Goal: Transaction & Acquisition: Obtain resource

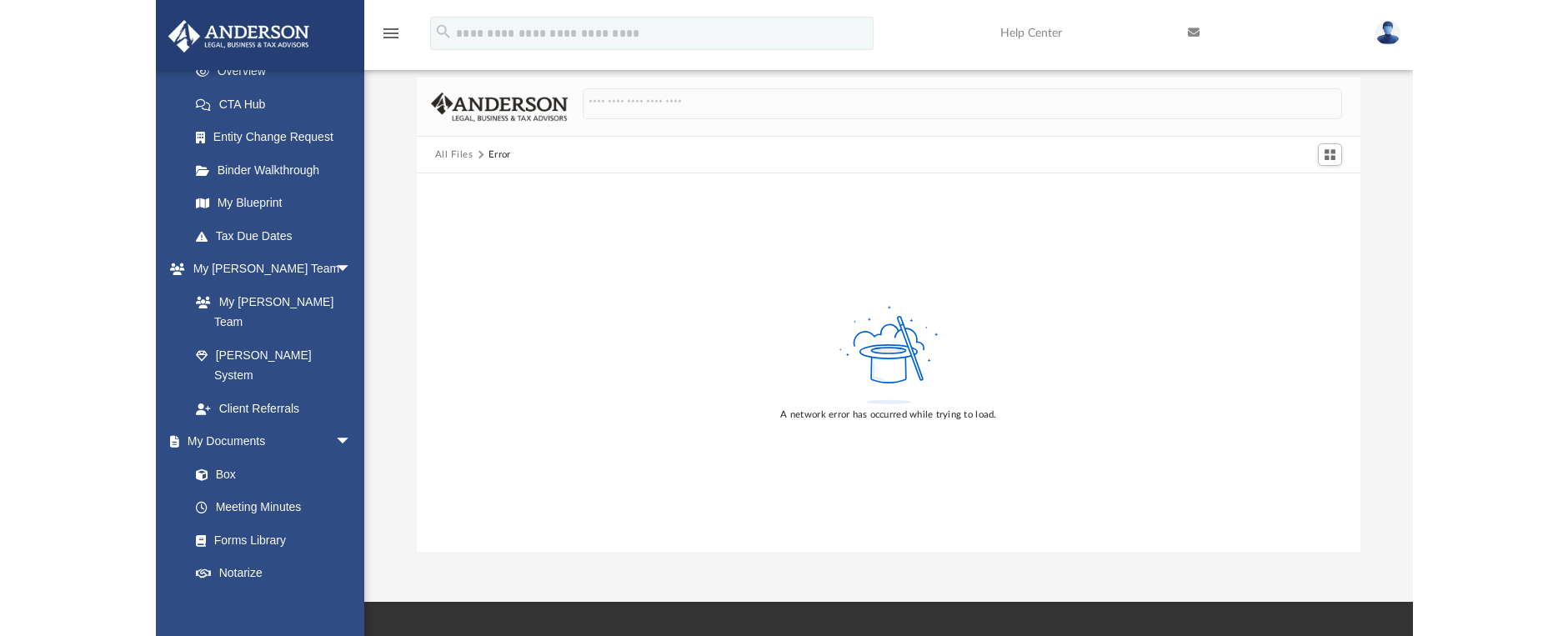
scroll to position [96, 0]
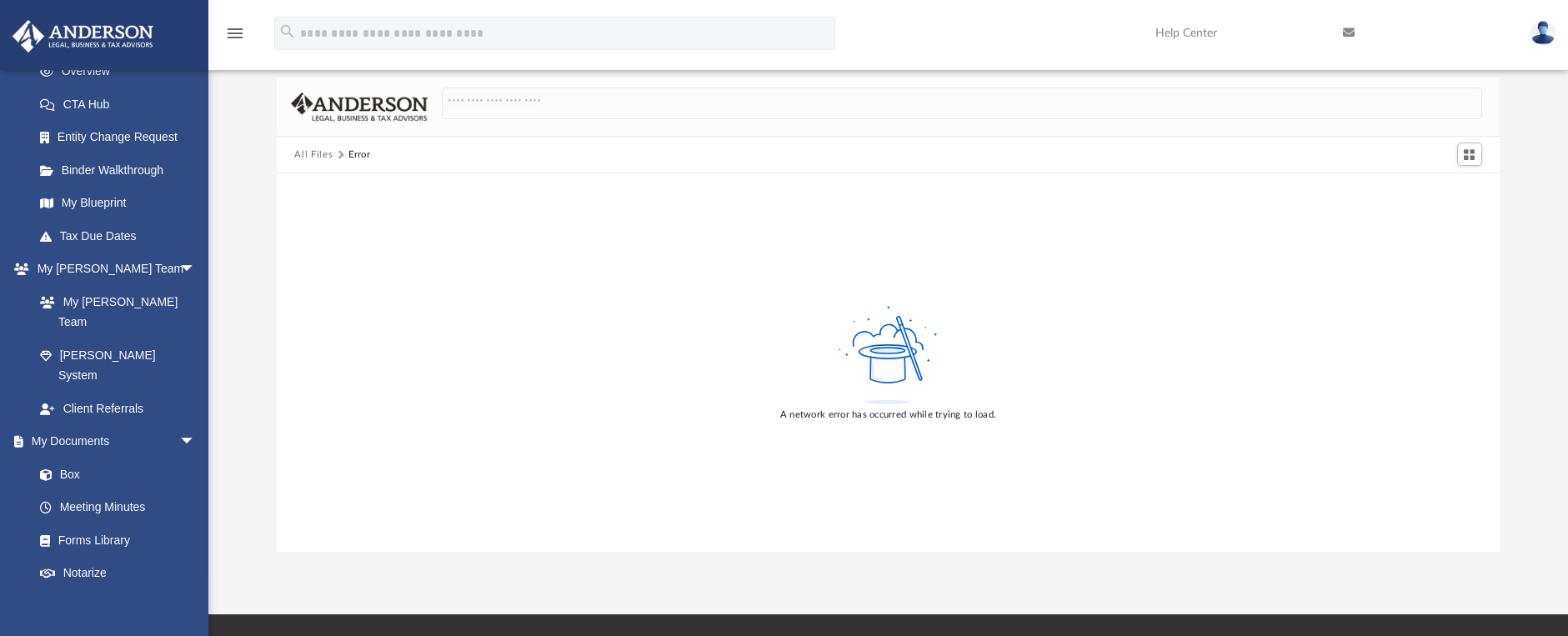
click at [320, 153] on button "All Files" at bounding box center [314, 155] width 38 height 15
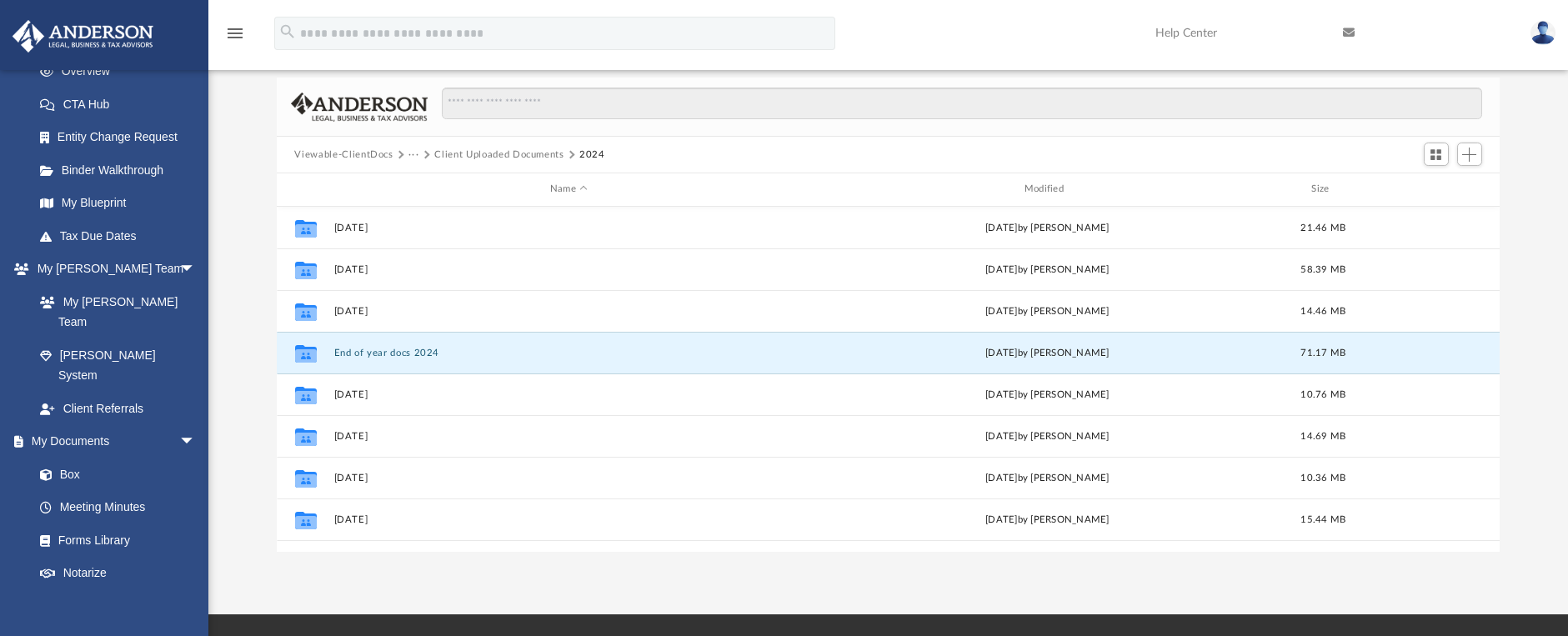
scroll to position [366, 1211]
click at [320, 153] on button "Viewable-ClientDocs" at bounding box center [344, 155] width 99 height 15
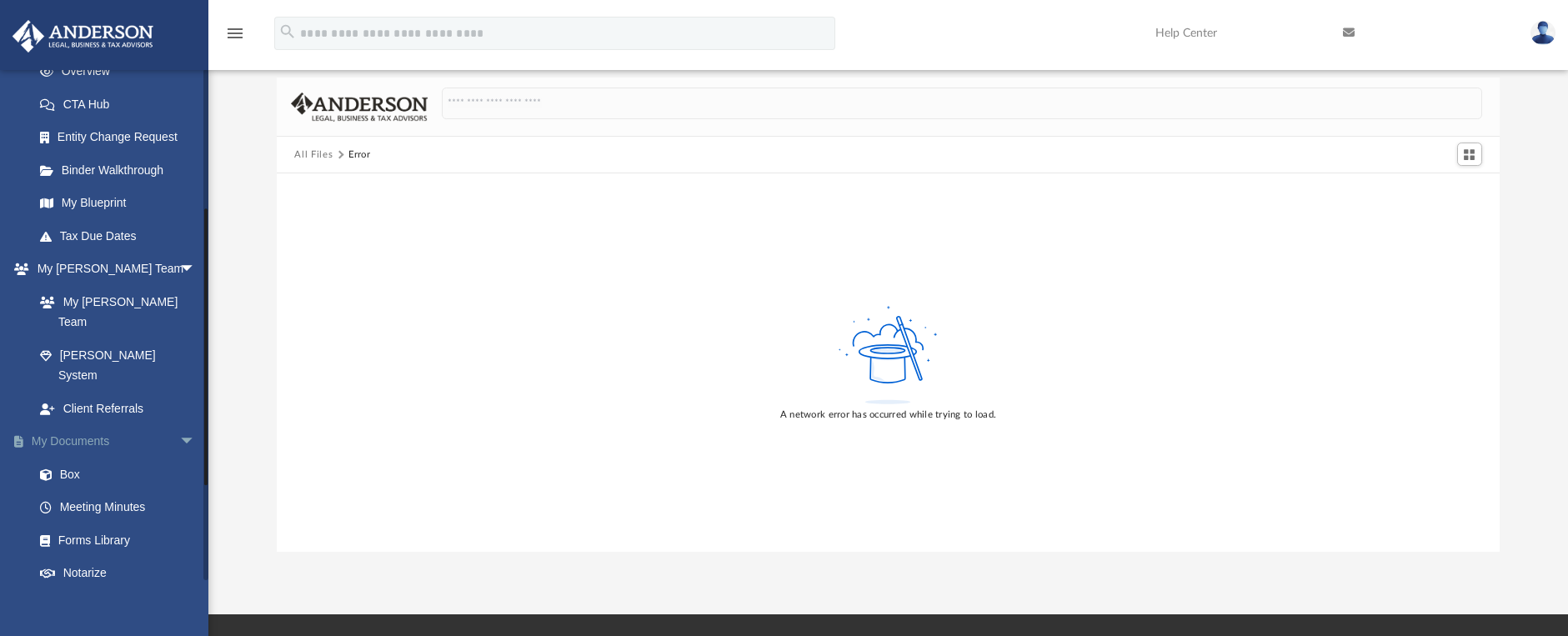
click at [60, 425] on link "My Documents arrow_drop_down" at bounding box center [116, 441] width 209 height 34
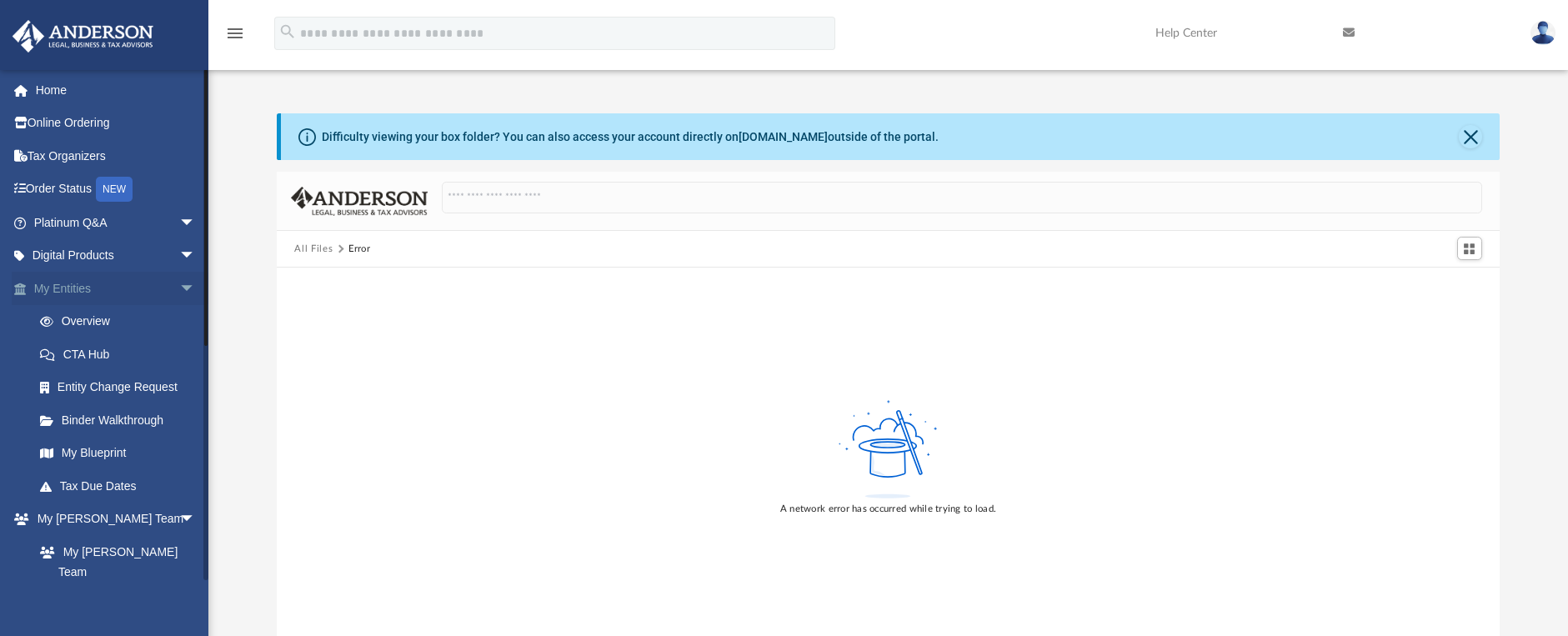
scroll to position [0, 0]
click at [1256, 134] on button "Close" at bounding box center [1470, 138] width 23 height 23
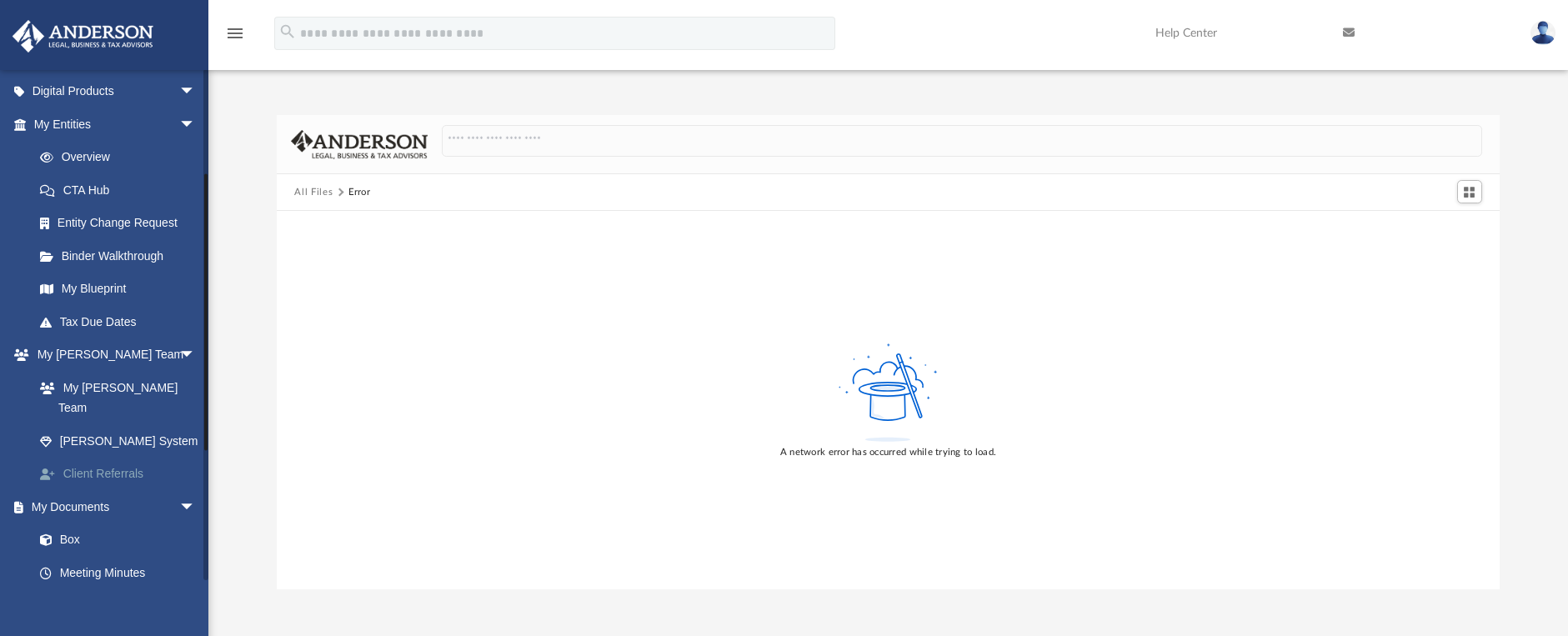
scroll to position [250, 0]
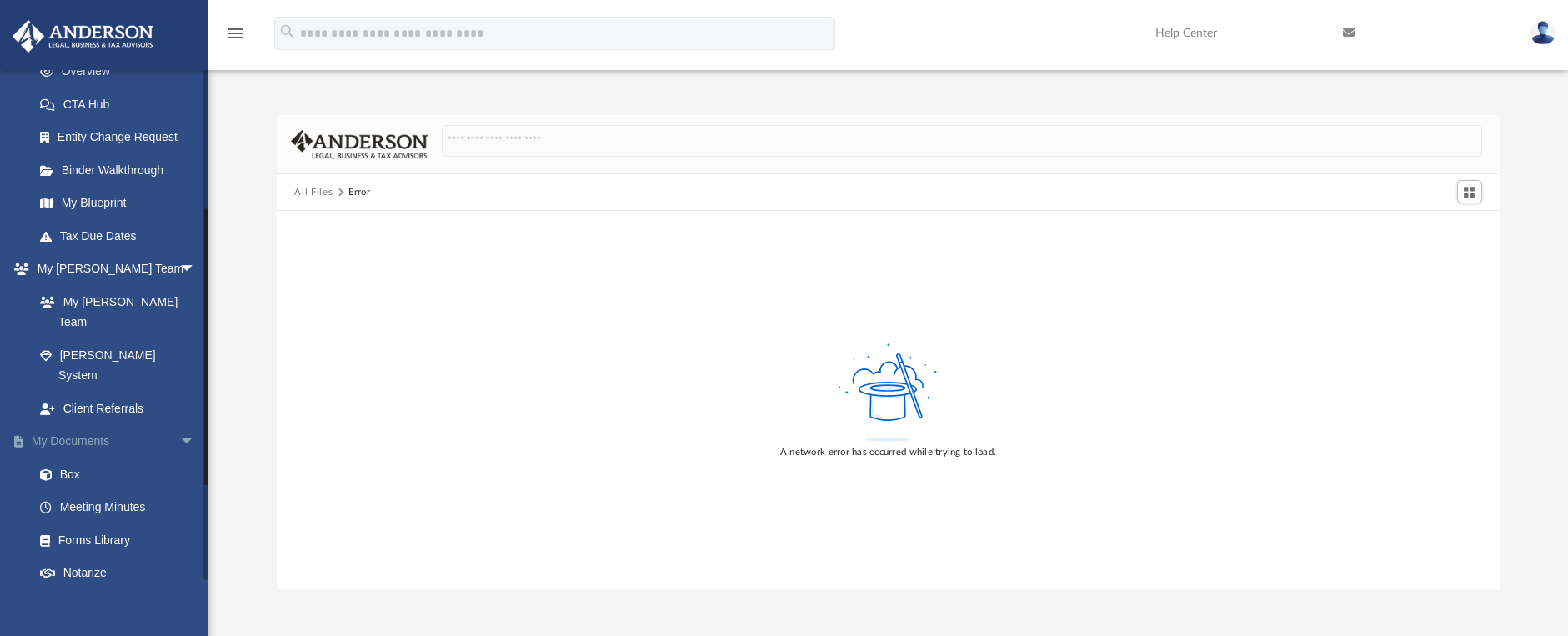
click at [51, 425] on link "My Documents arrow_drop_down" at bounding box center [116, 441] width 209 height 34
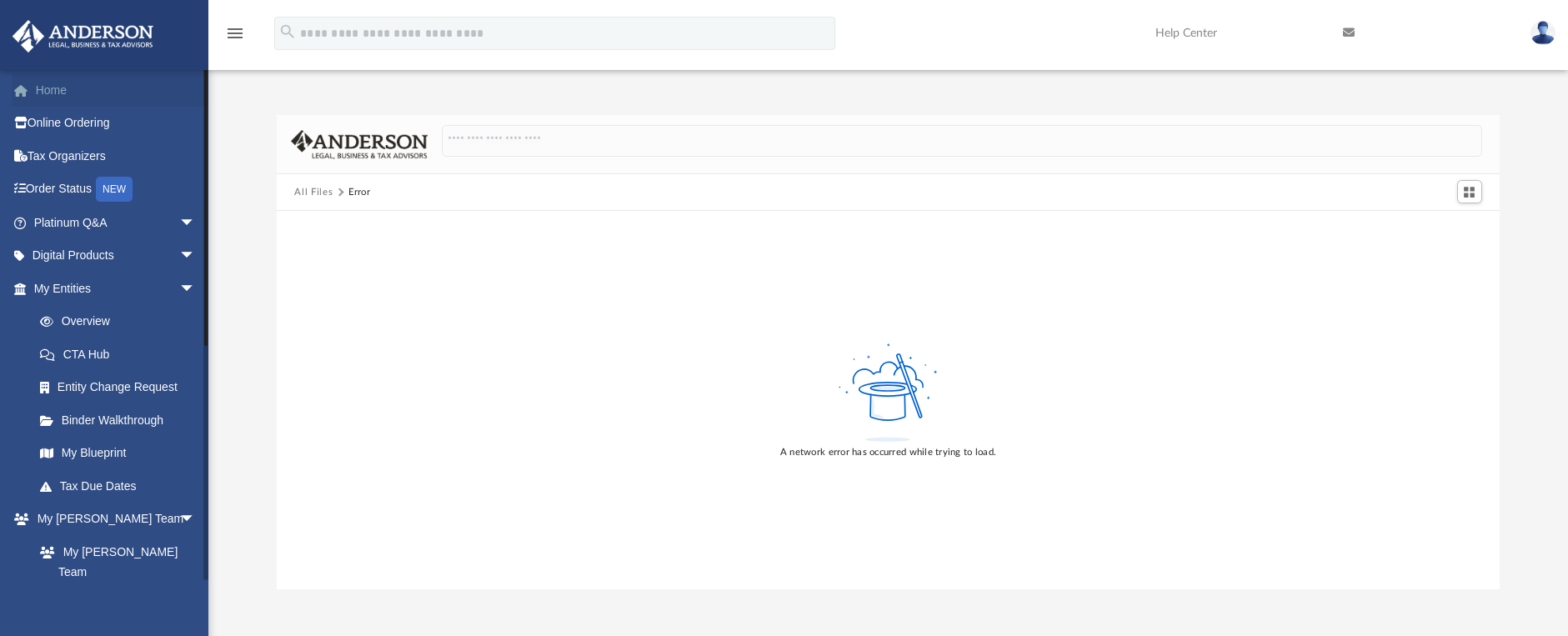
click at [71, 95] on link "Home" at bounding box center [116, 89] width 209 height 34
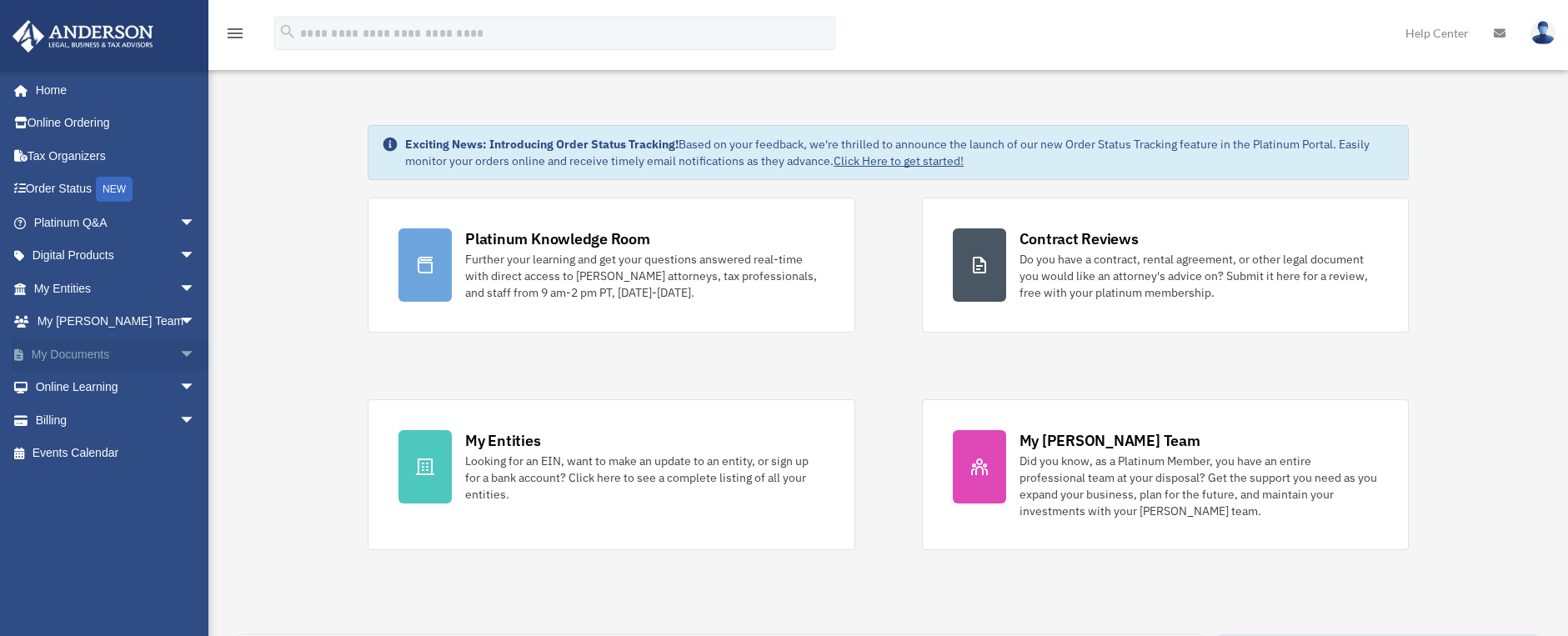
click at [56, 348] on link "My Documents arrow_drop_down" at bounding box center [116, 354] width 209 height 34
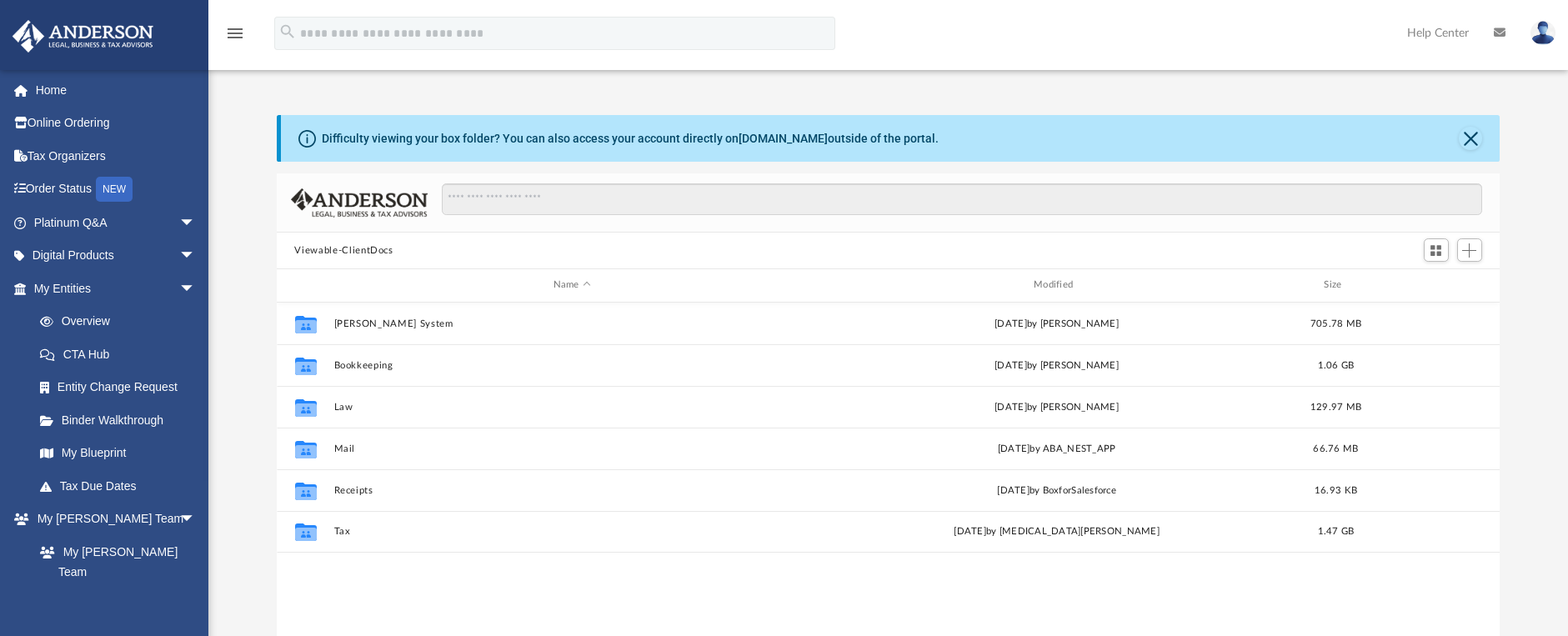
scroll to position [83, 0]
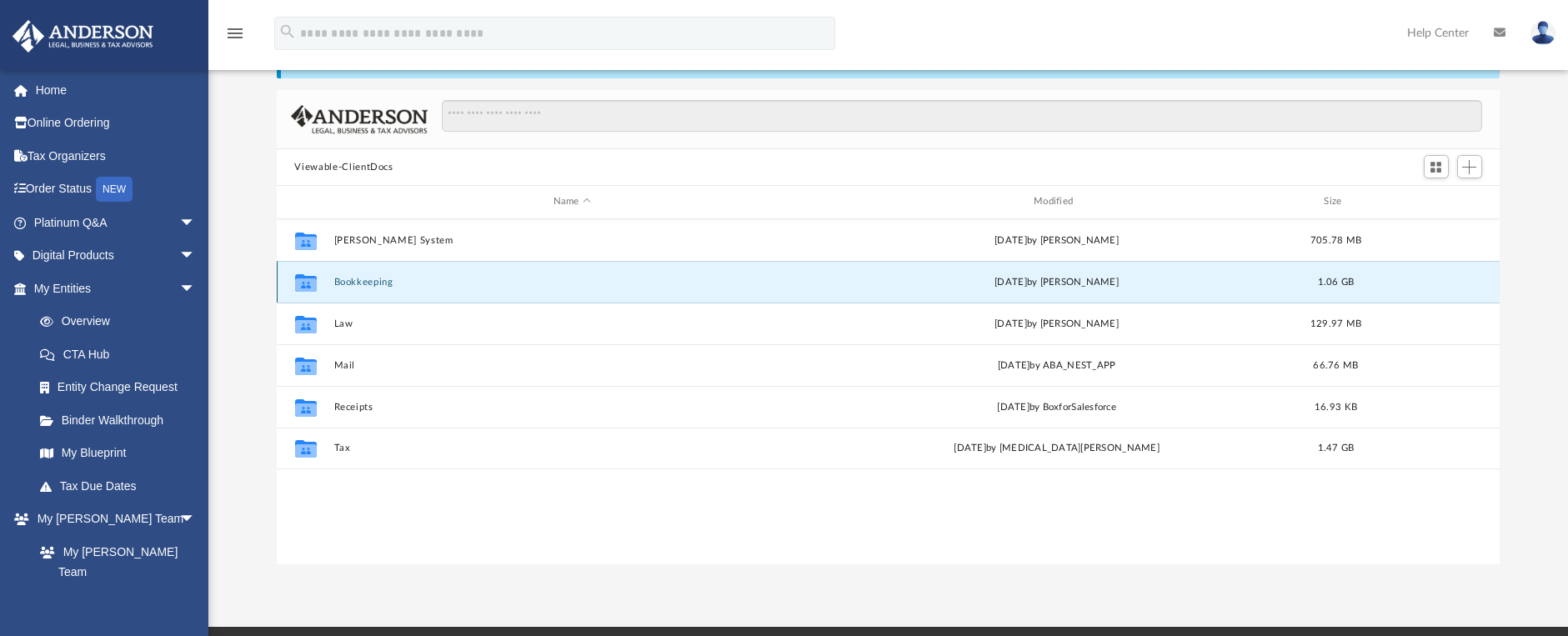
click at [367, 280] on button "Bookkeeping" at bounding box center [572, 281] width 477 height 11
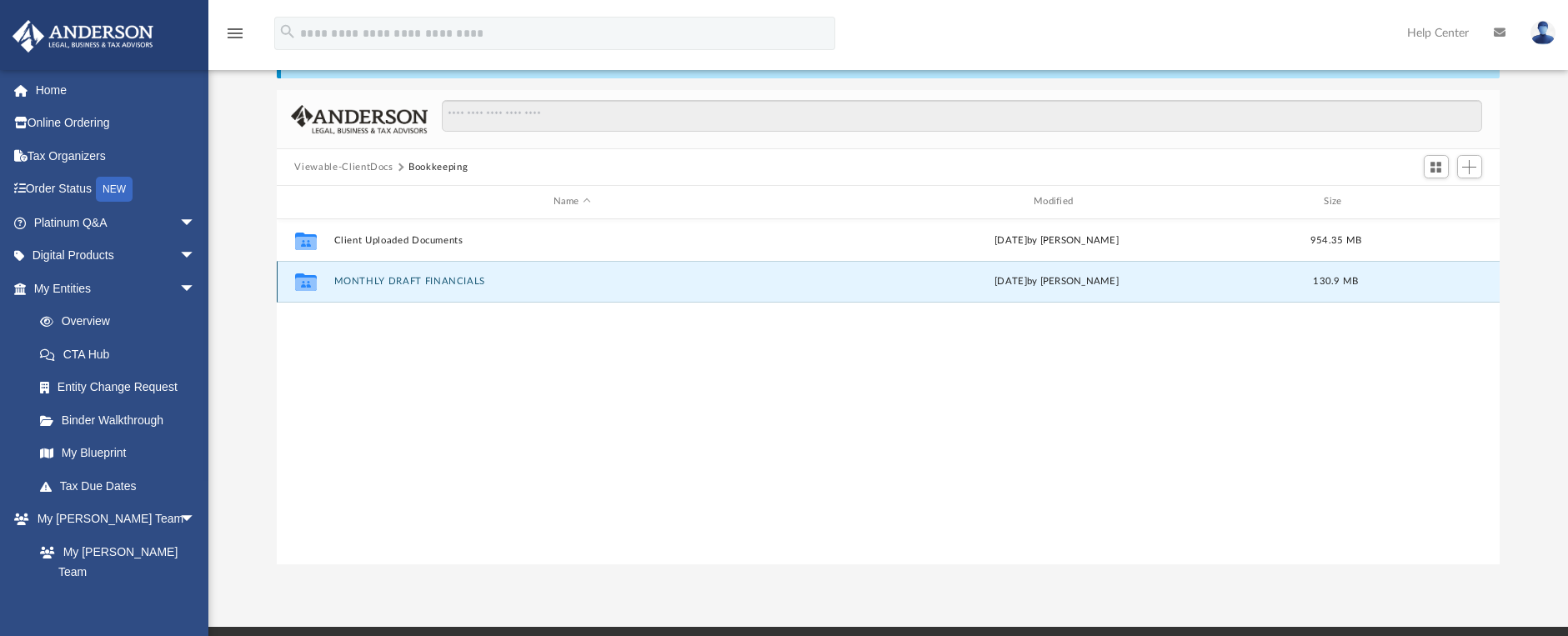
click at [395, 281] on button "MONTHLY DRAFT FINANCIALS" at bounding box center [572, 281] width 477 height 11
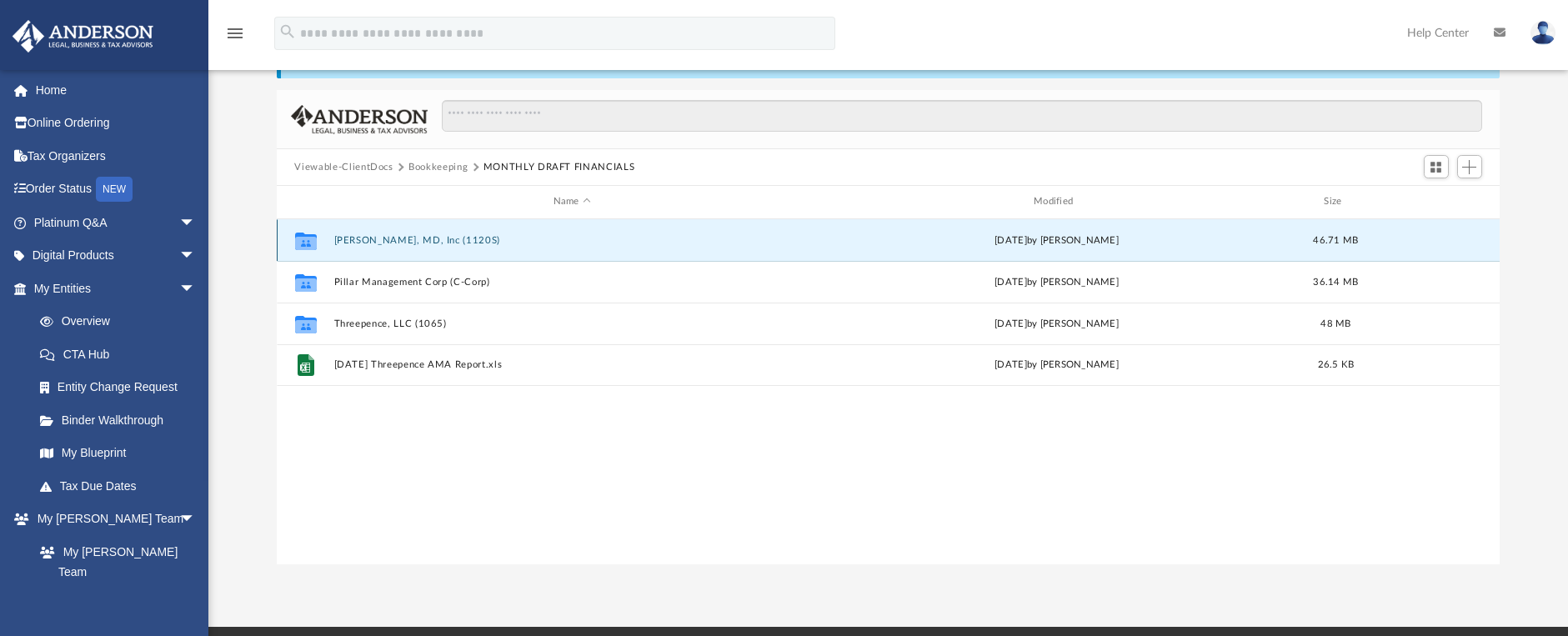
click at [410, 239] on button "[PERSON_NAME], MD, Inc (1120S)" at bounding box center [572, 240] width 477 height 11
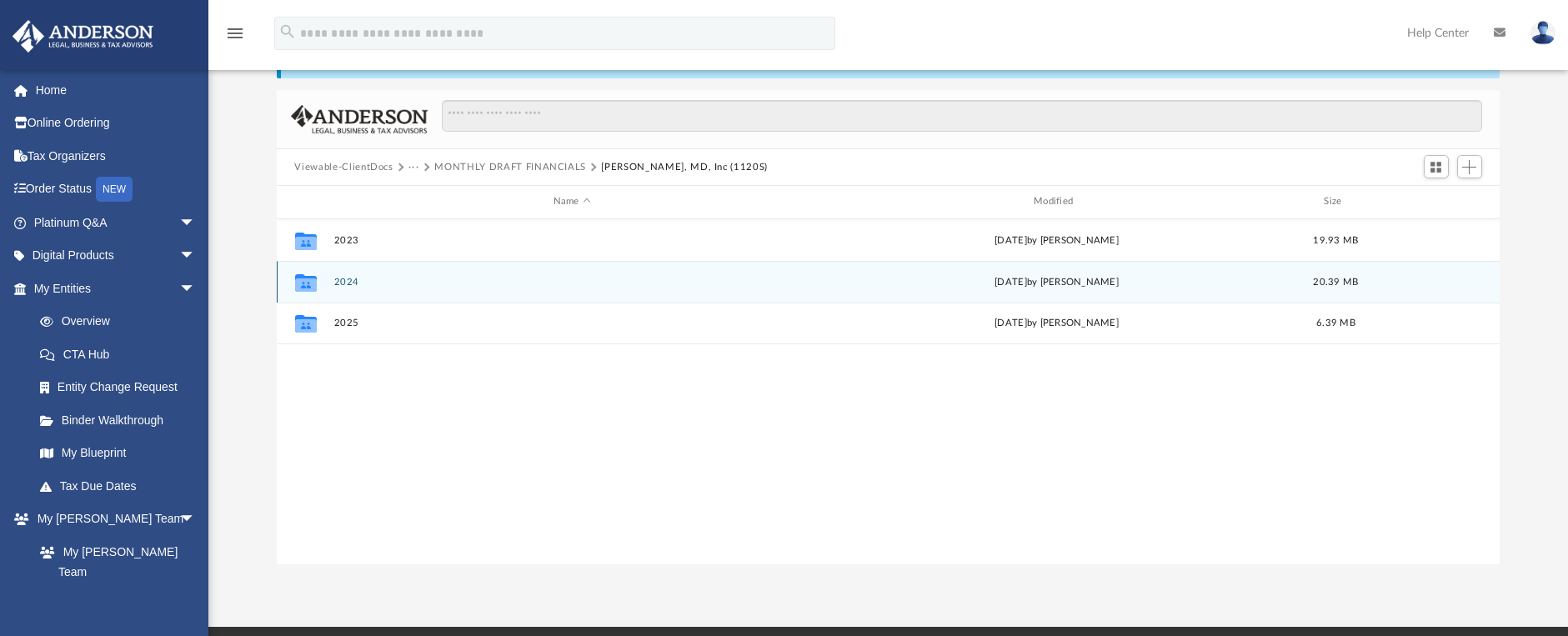
click at [352, 279] on button "2024" at bounding box center [572, 281] width 477 height 11
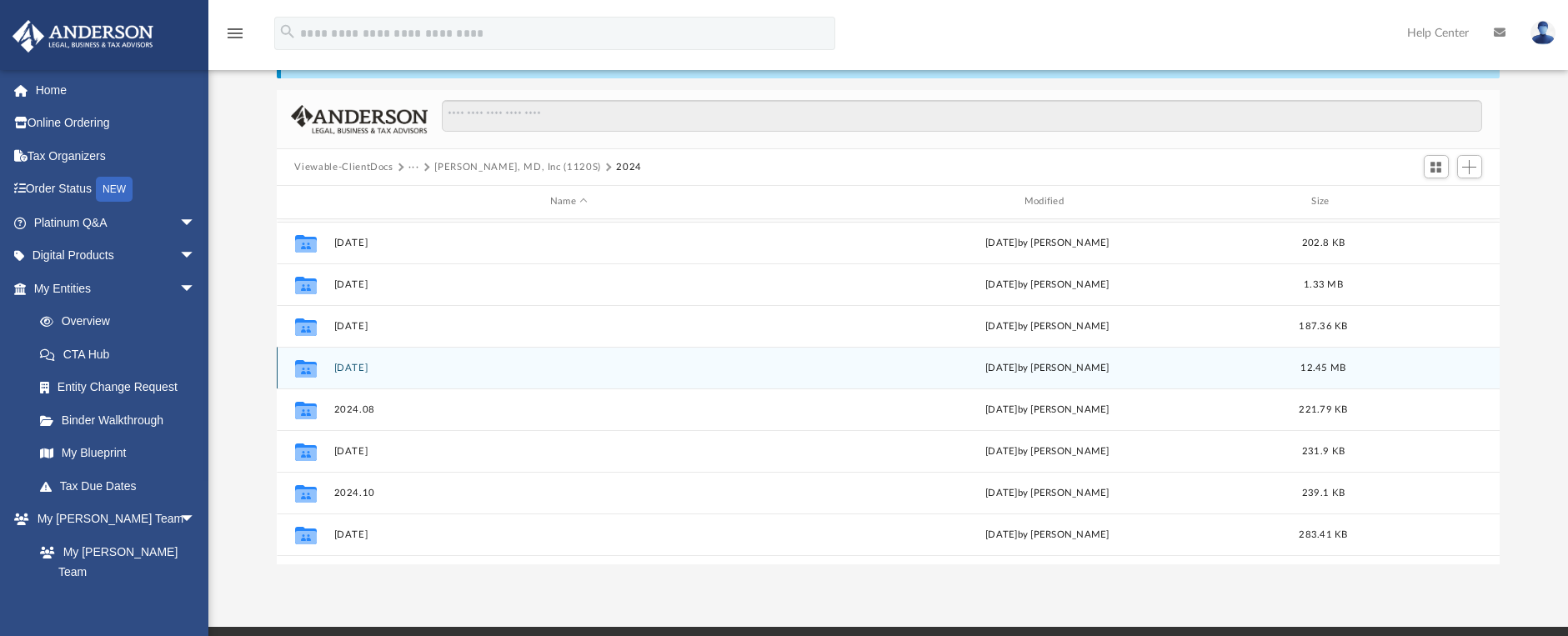
scroll to position [155, 0]
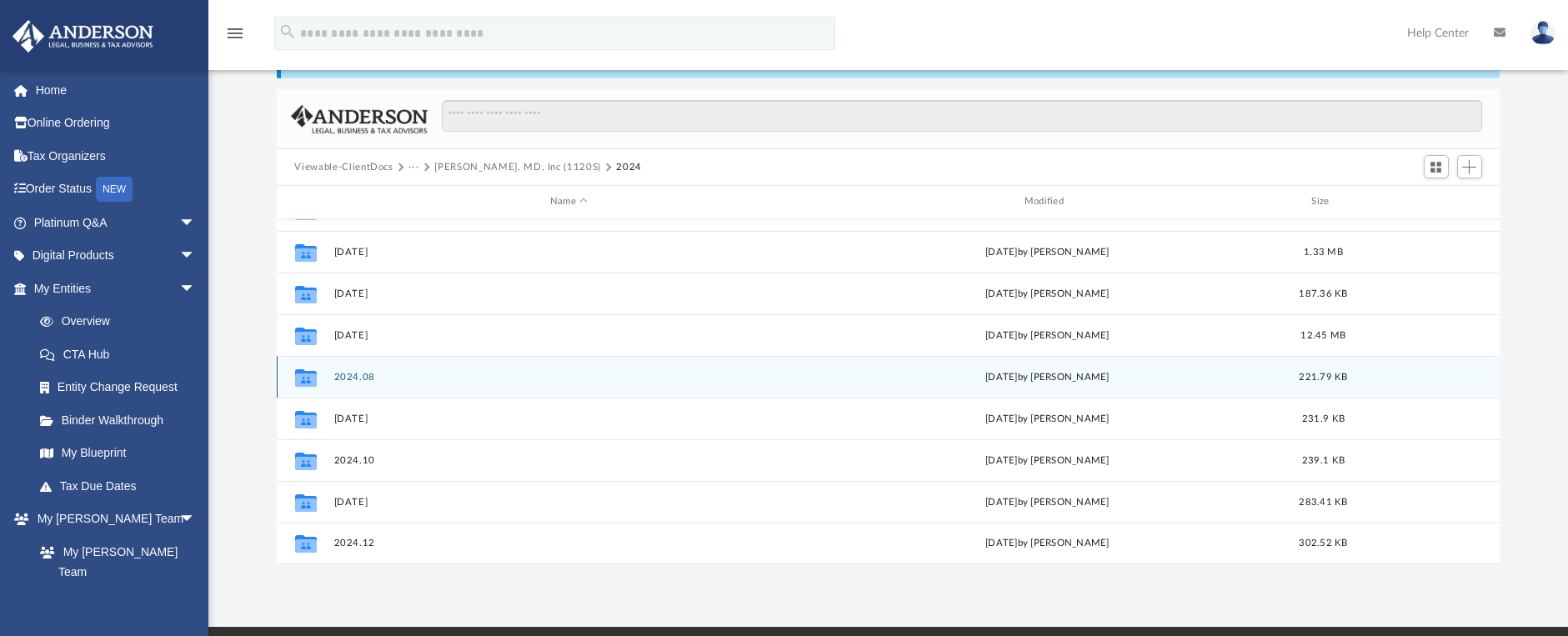
click at [373, 377] on button "2024.08" at bounding box center [569, 376] width 471 height 11
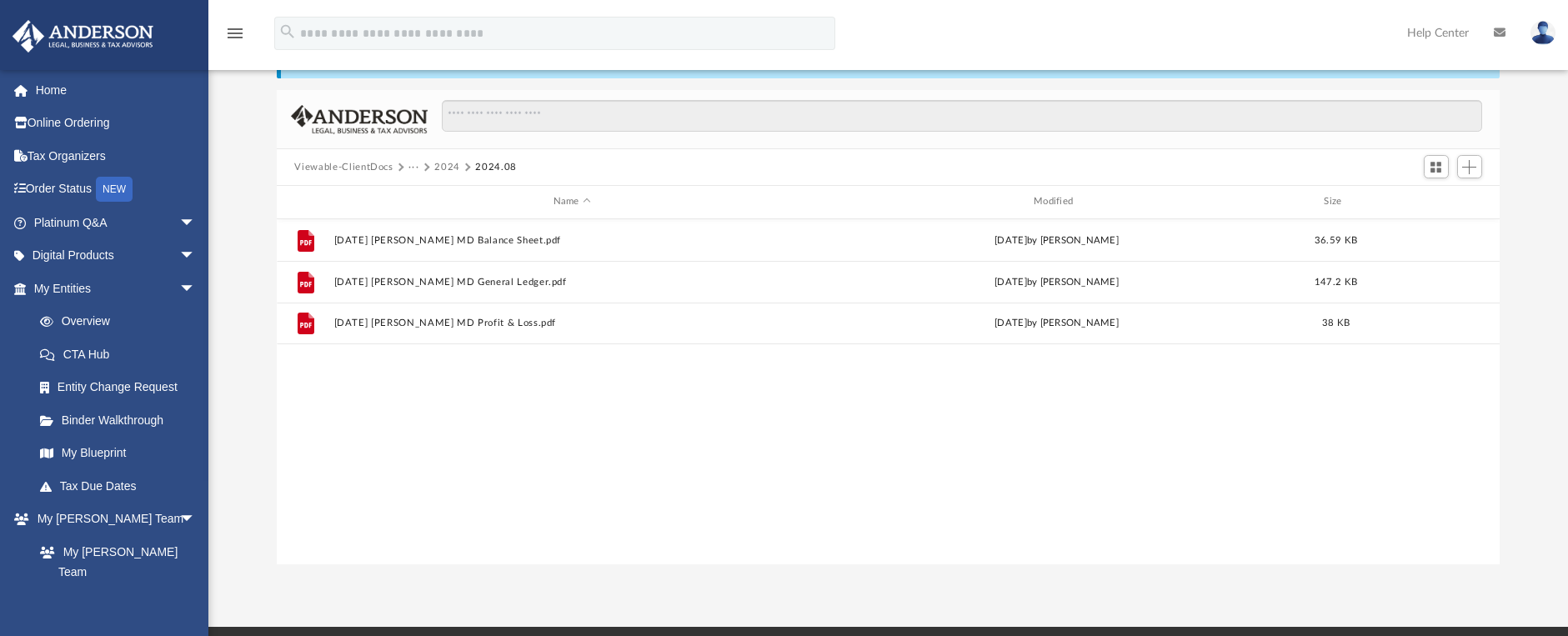
scroll to position [0, 0]
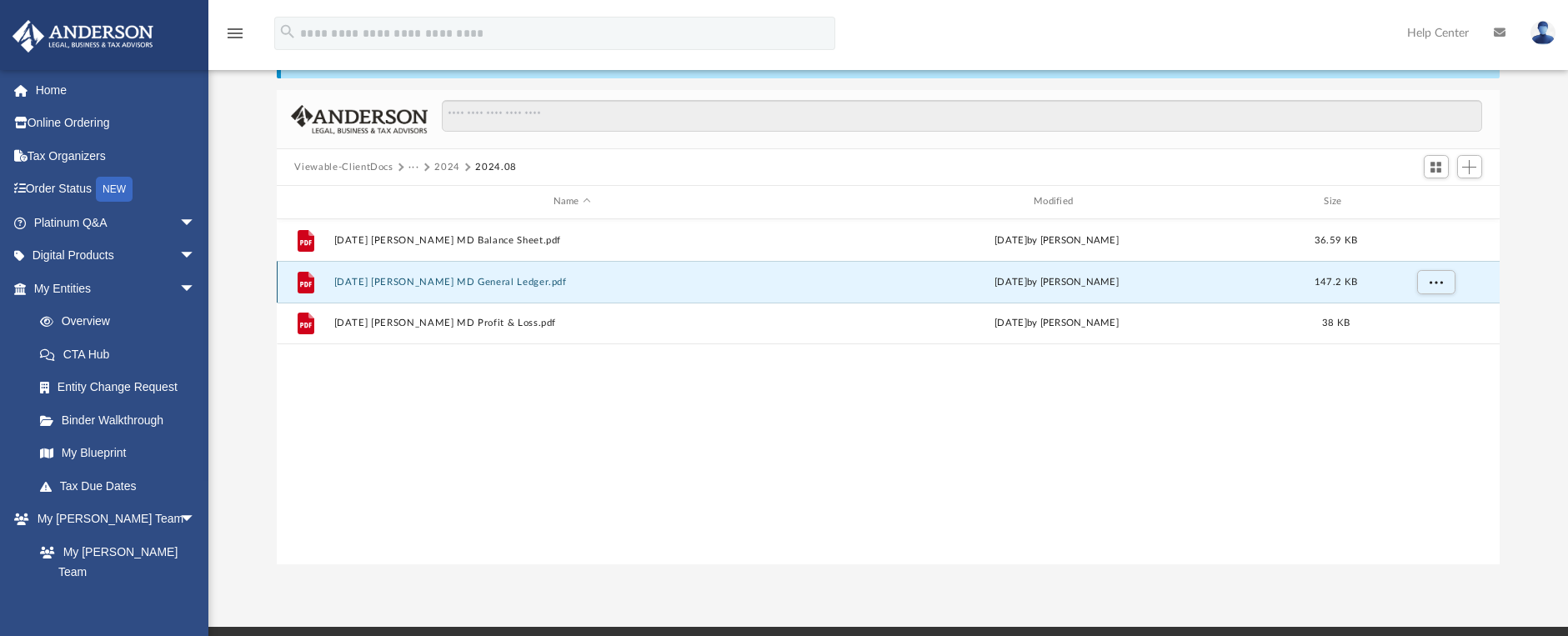
click at [498, 282] on button "2024.08.31 Janelle R Jones MD General Ledger.pdf" at bounding box center [572, 281] width 477 height 11
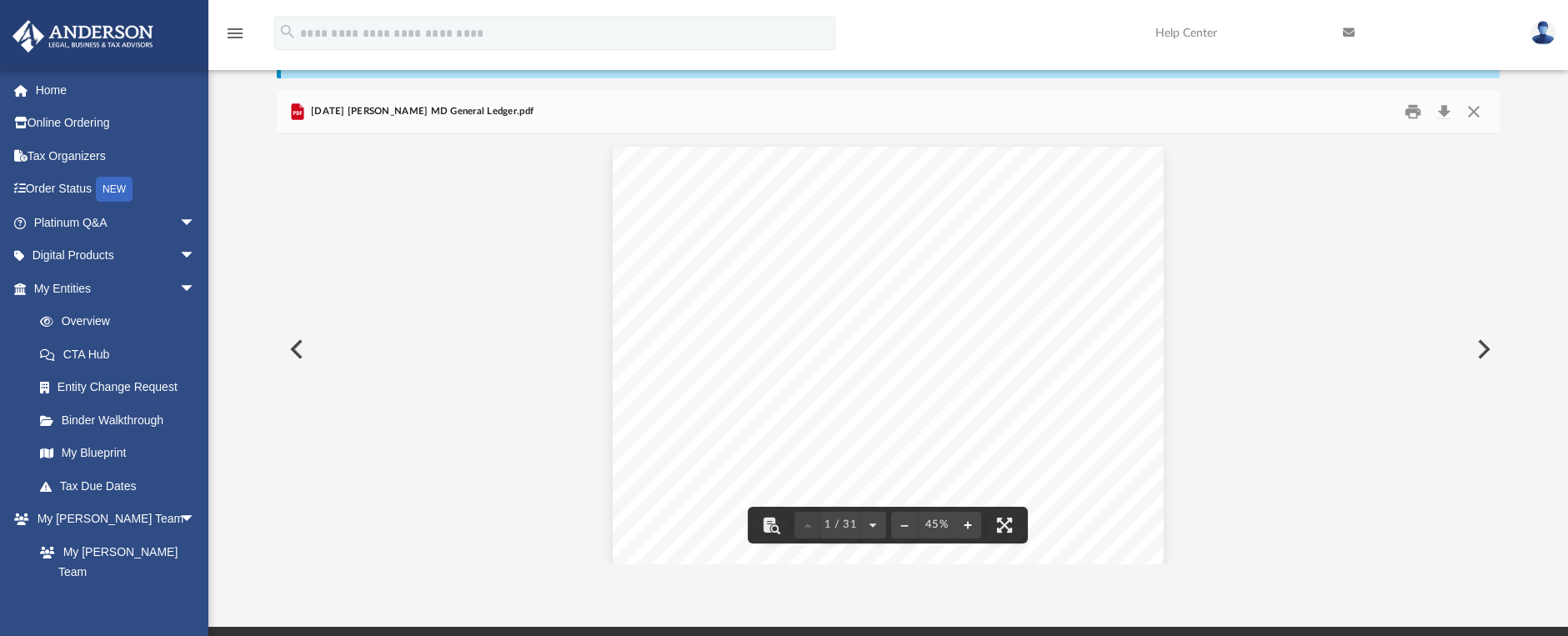
click at [970, 524] on button "File preview" at bounding box center [968, 525] width 27 height 36
click at [301, 346] on button "Preview" at bounding box center [295, 349] width 36 height 47
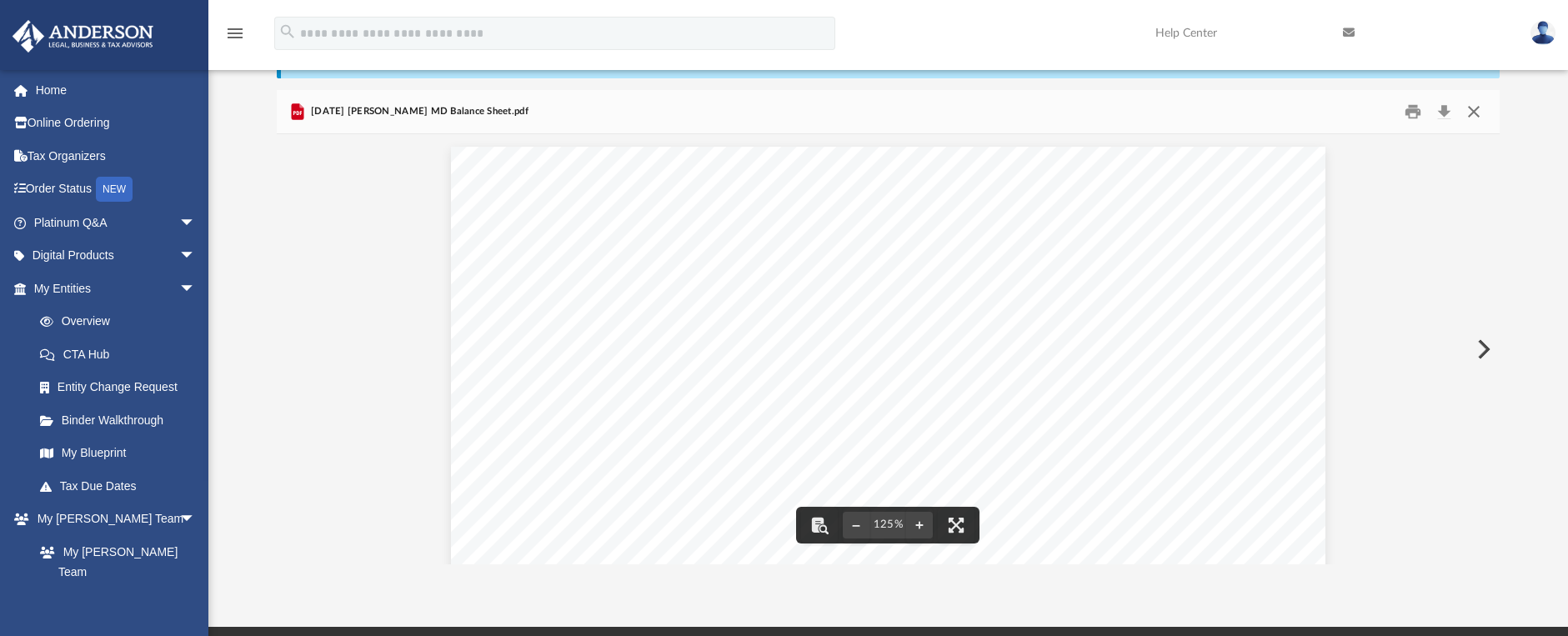
click at [1469, 105] on button "Close" at bounding box center [1473, 111] width 30 height 26
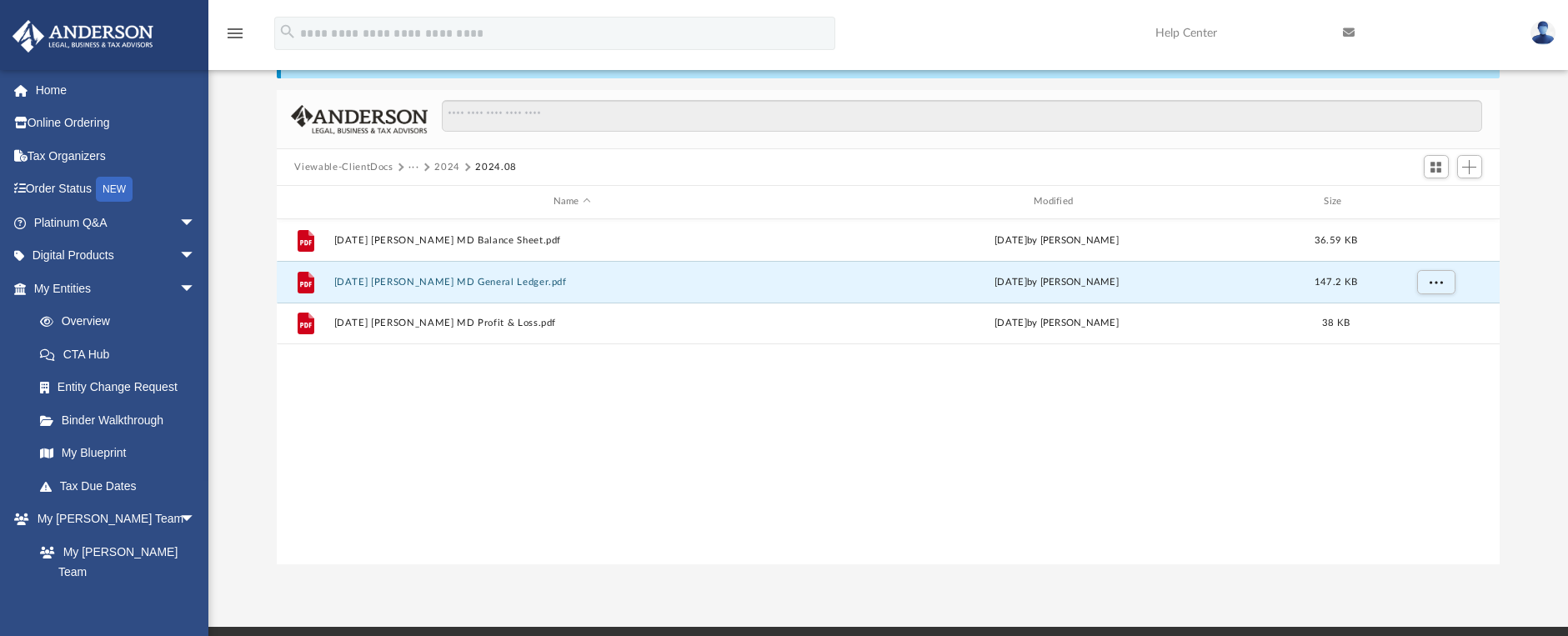
click at [448, 166] on button "2024" at bounding box center [447, 168] width 26 height 15
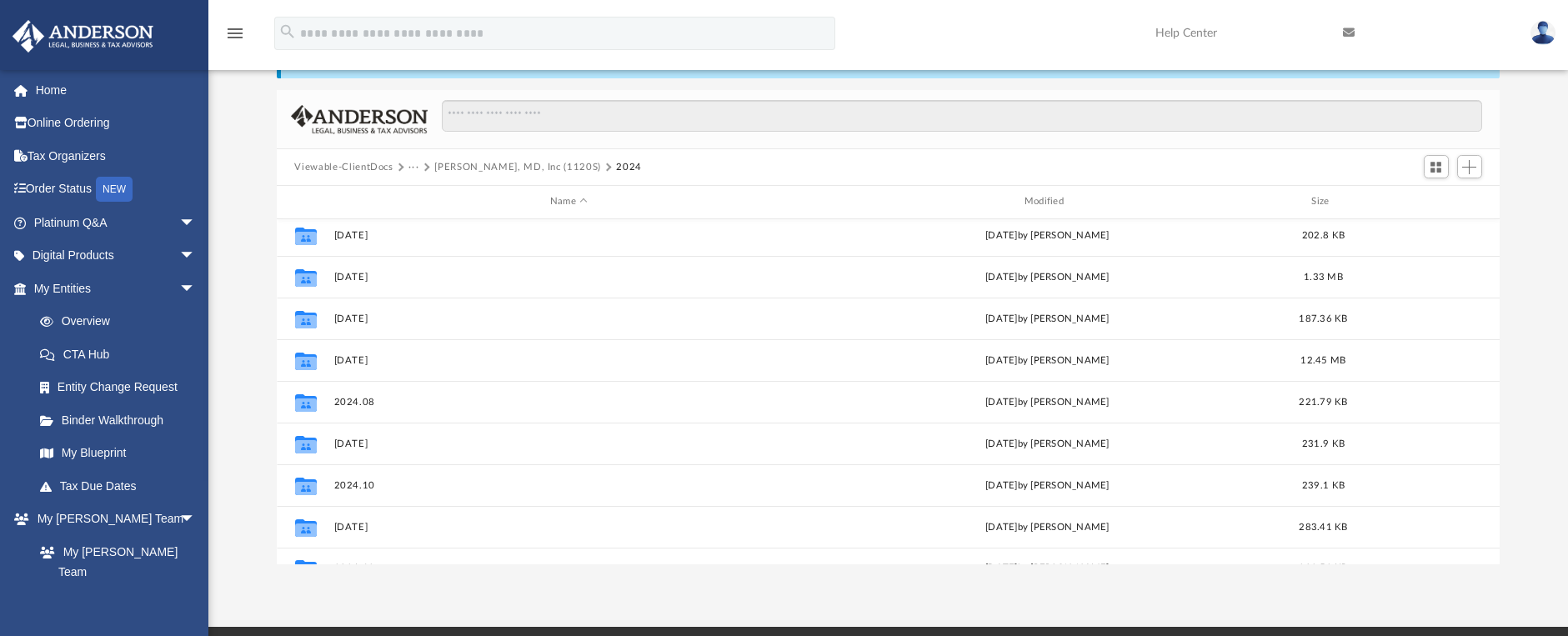
scroll to position [155, 0]
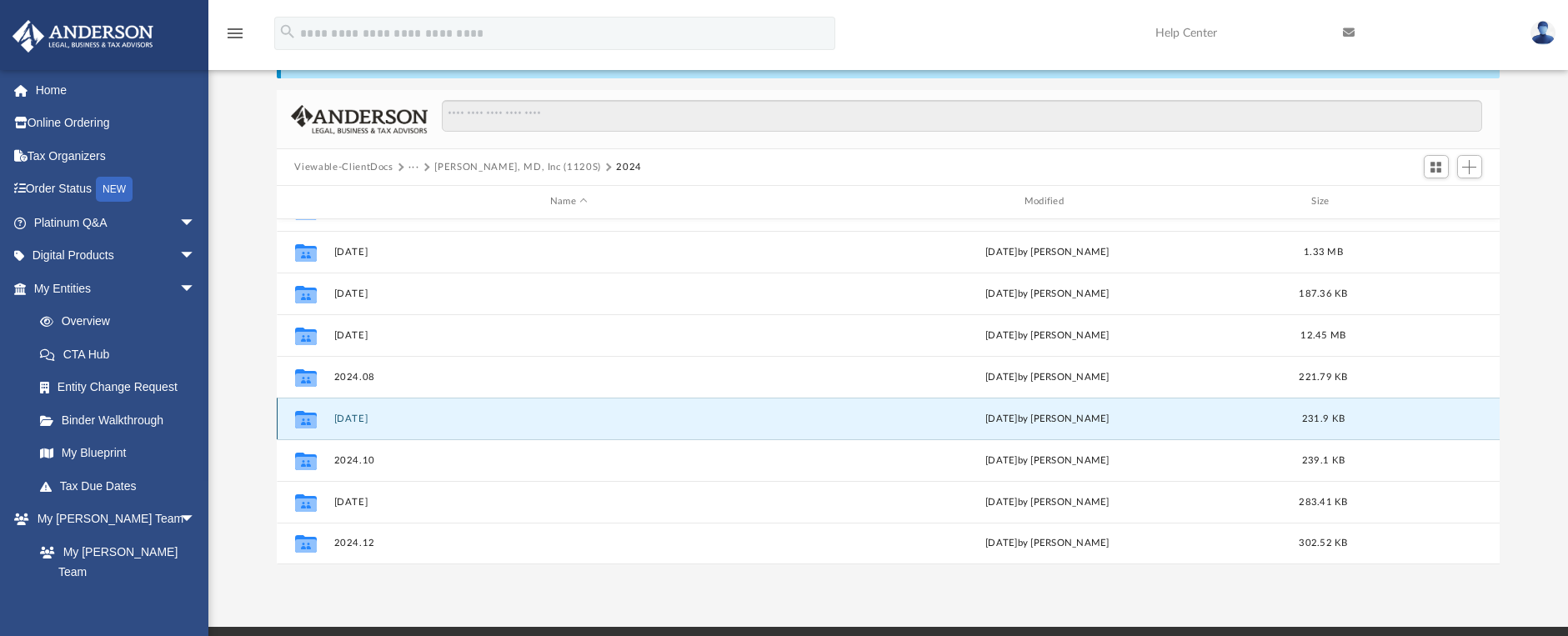
click at [357, 414] on button "2024.09.30" at bounding box center [569, 418] width 471 height 11
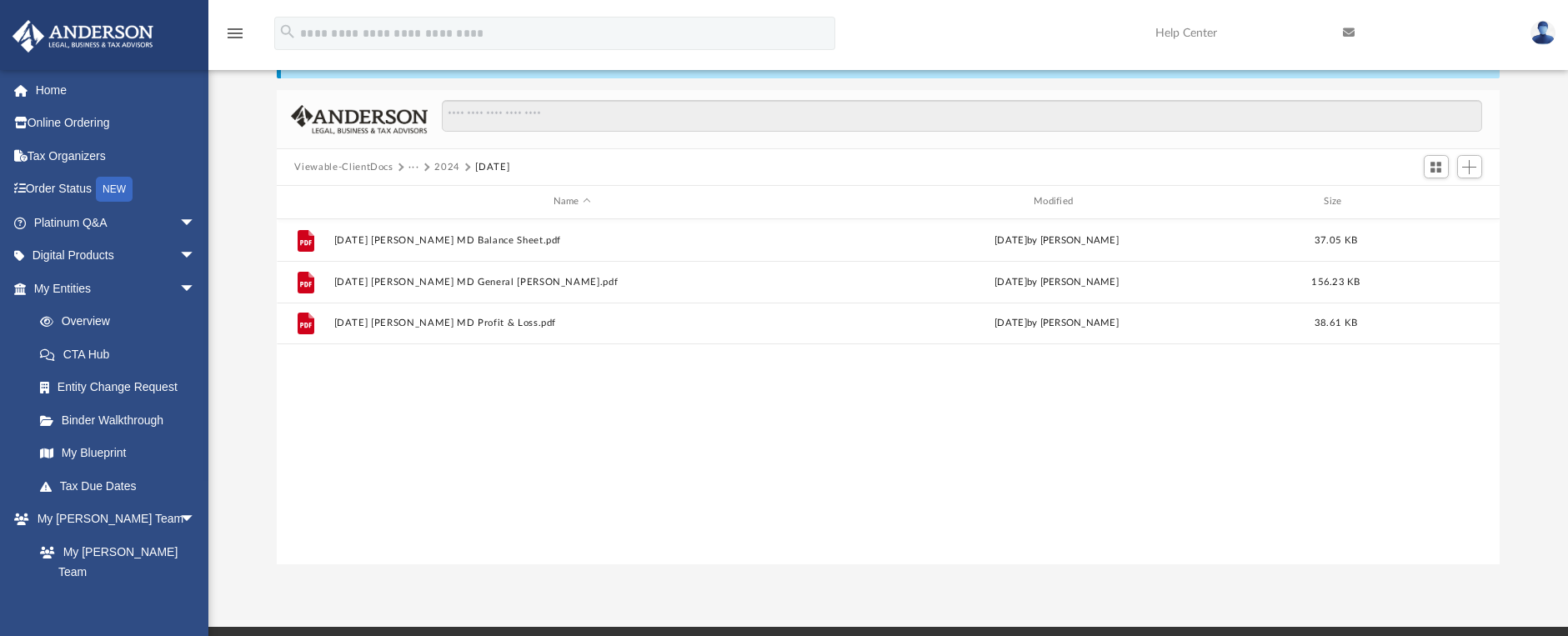
scroll to position [0, 0]
click at [447, 169] on button "2024" at bounding box center [447, 168] width 26 height 15
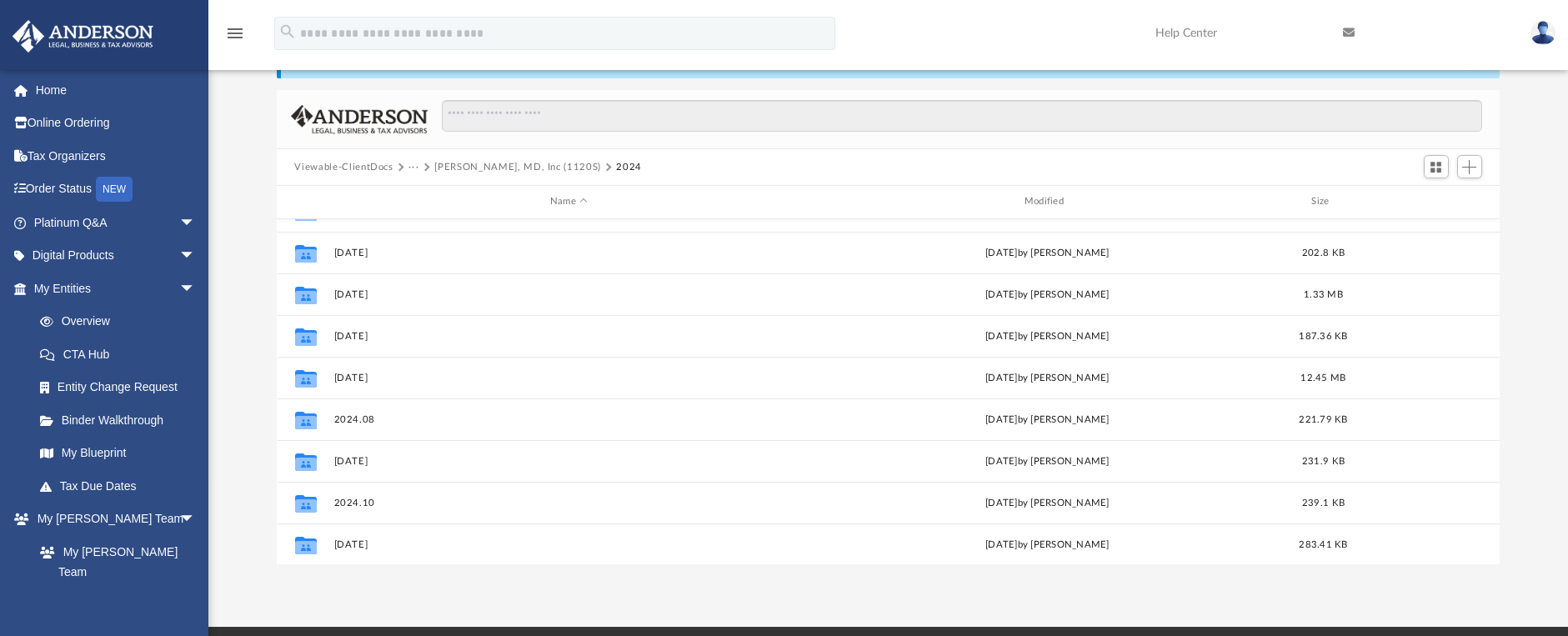
scroll to position [155, 0]
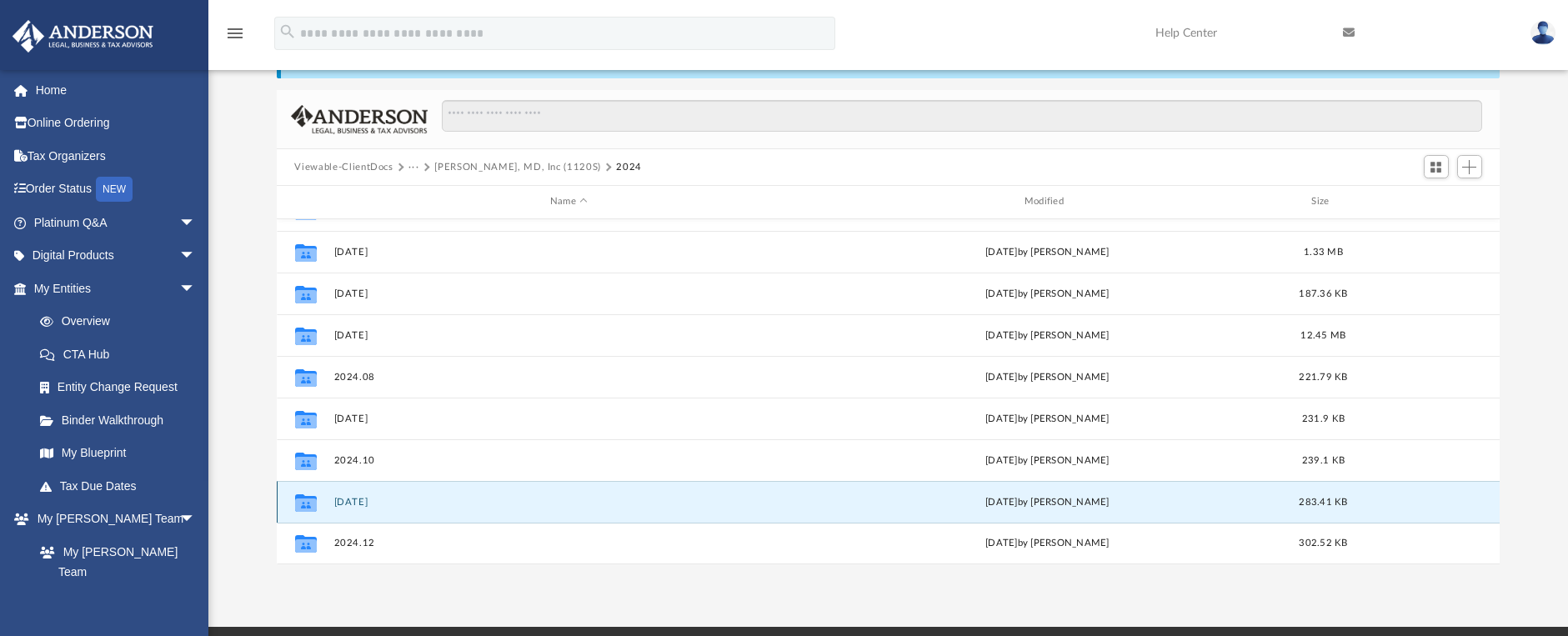
click at [362, 505] on button "2024.11.30" at bounding box center [569, 502] width 471 height 11
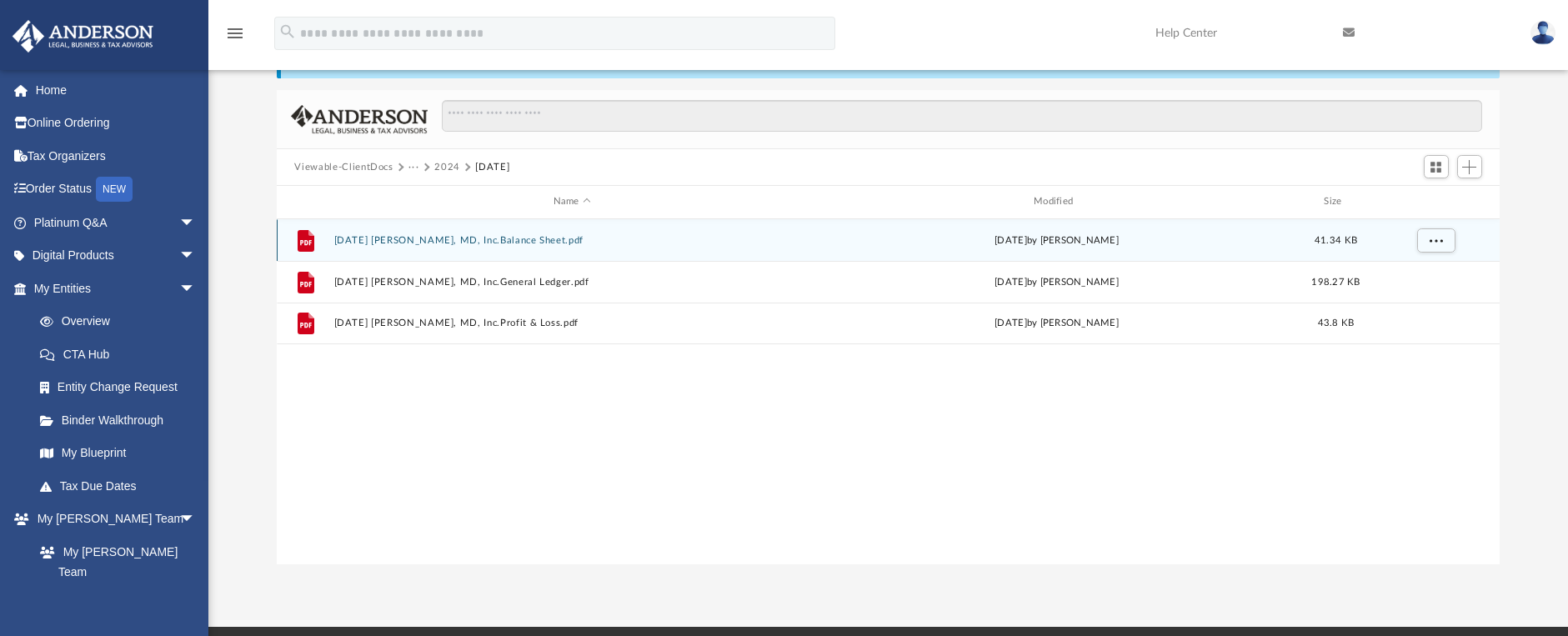
click at [476, 242] on button "2024.11.30 Janelle R Jones, MD, Inc.Balance Sheet.pdf" at bounding box center [572, 240] width 477 height 11
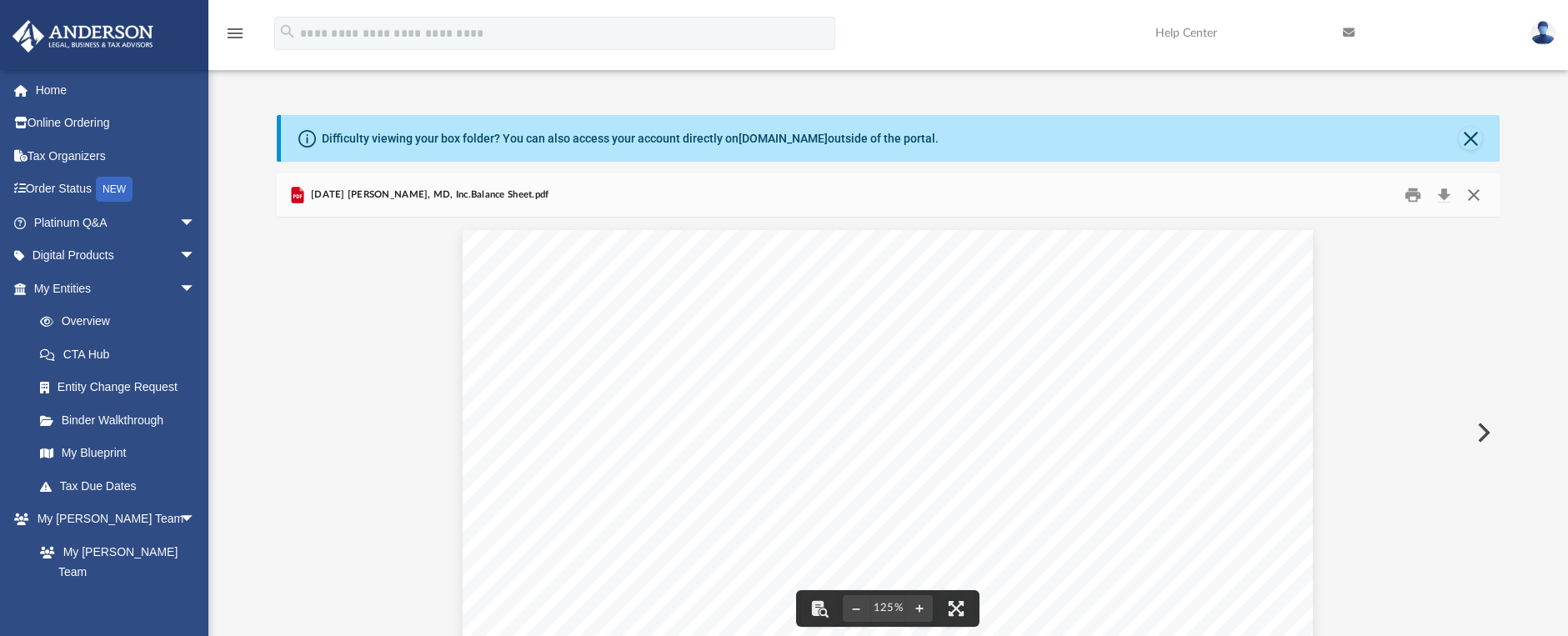
click at [1463, 196] on button "Close" at bounding box center [1473, 195] width 30 height 26
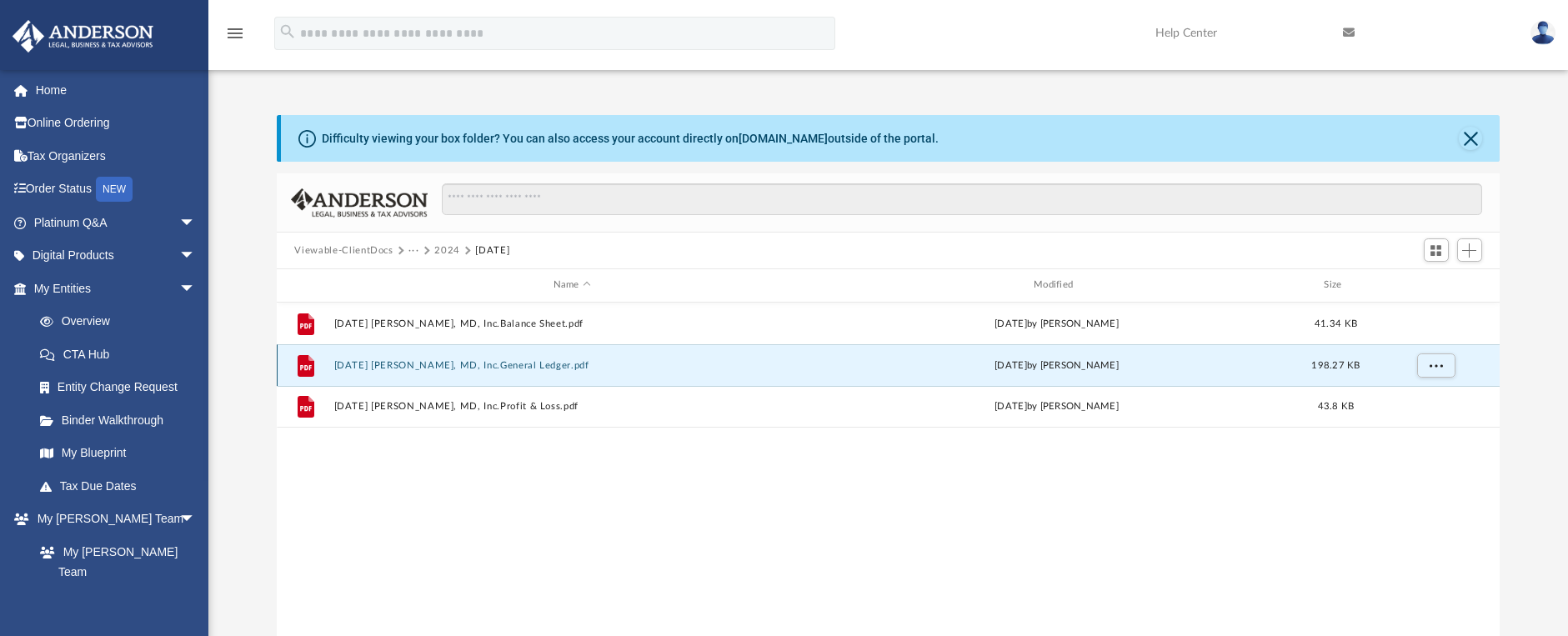
click at [467, 367] on button "2024.11.30 Janelle R Jones, MD, Inc.General Ledger.pdf" at bounding box center [572, 365] width 477 height 11
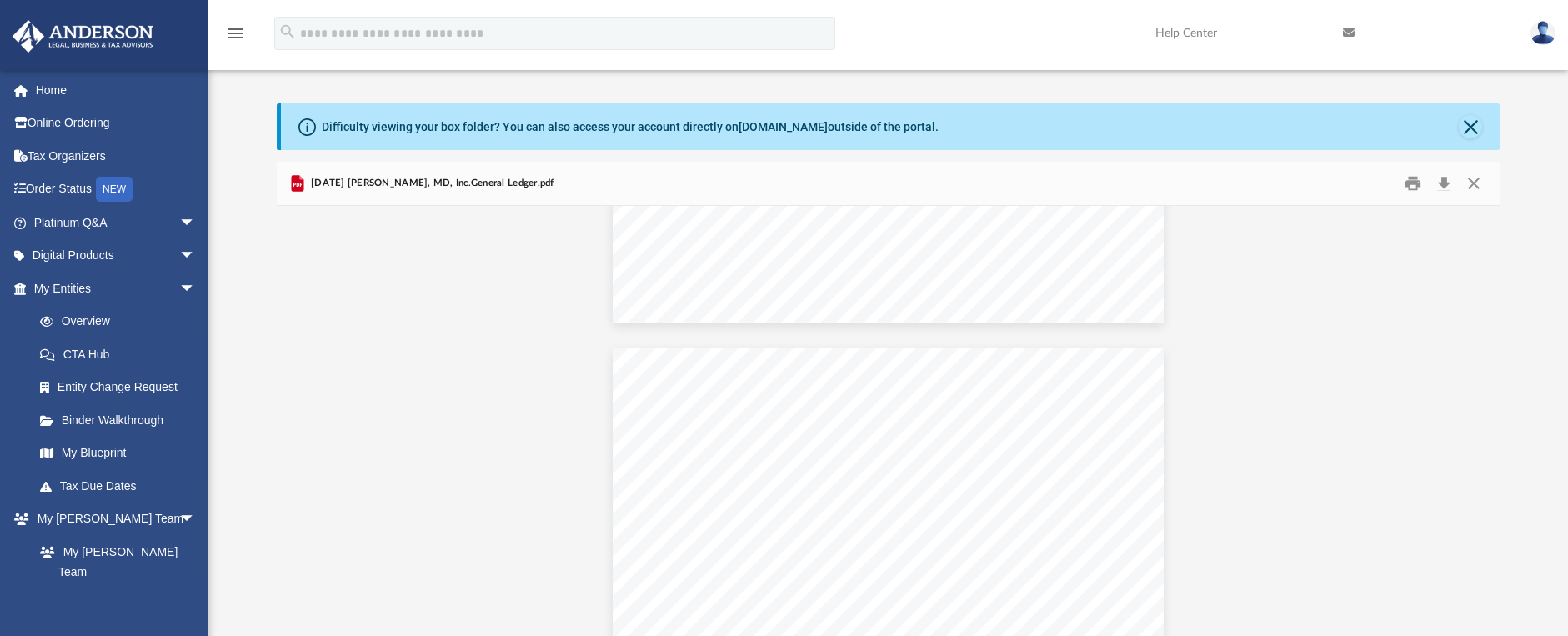
scroll to position [13946, 0]
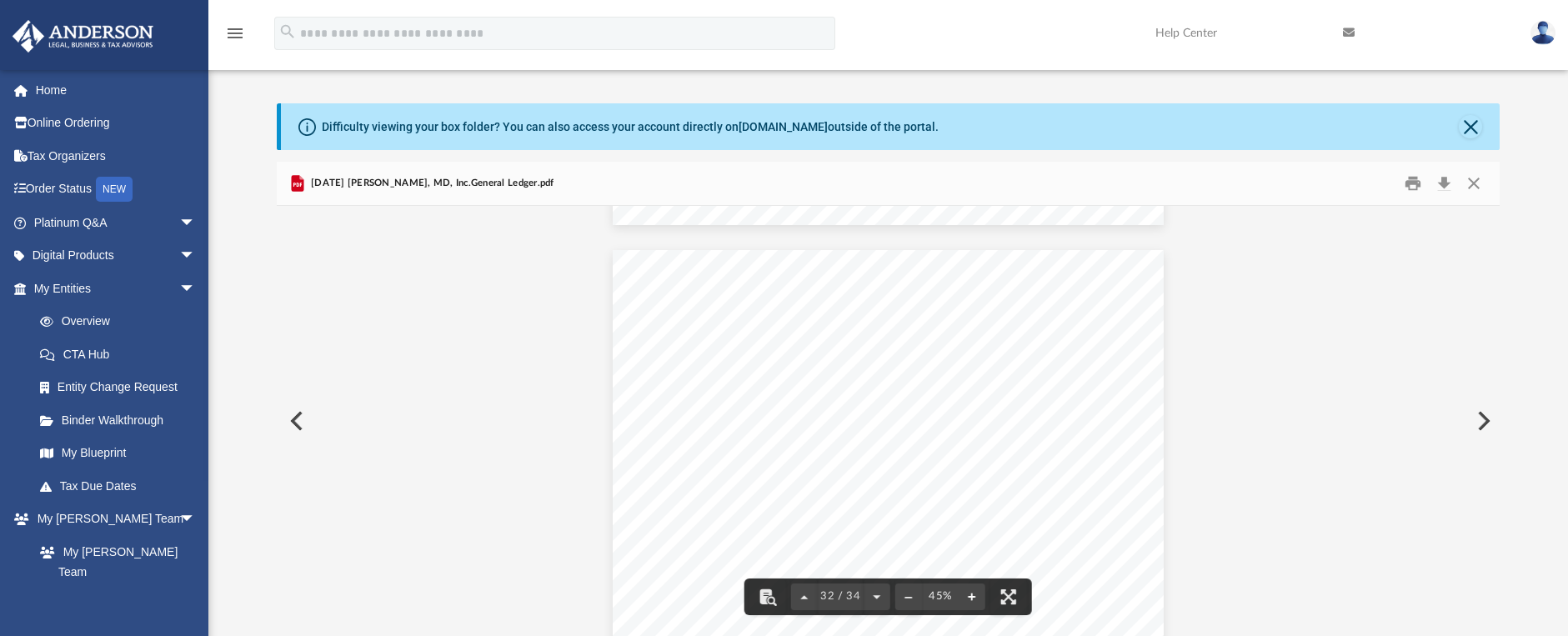
click at [970, 598] on button "File preview" at bounding box center [972, 597] width 27 height 36
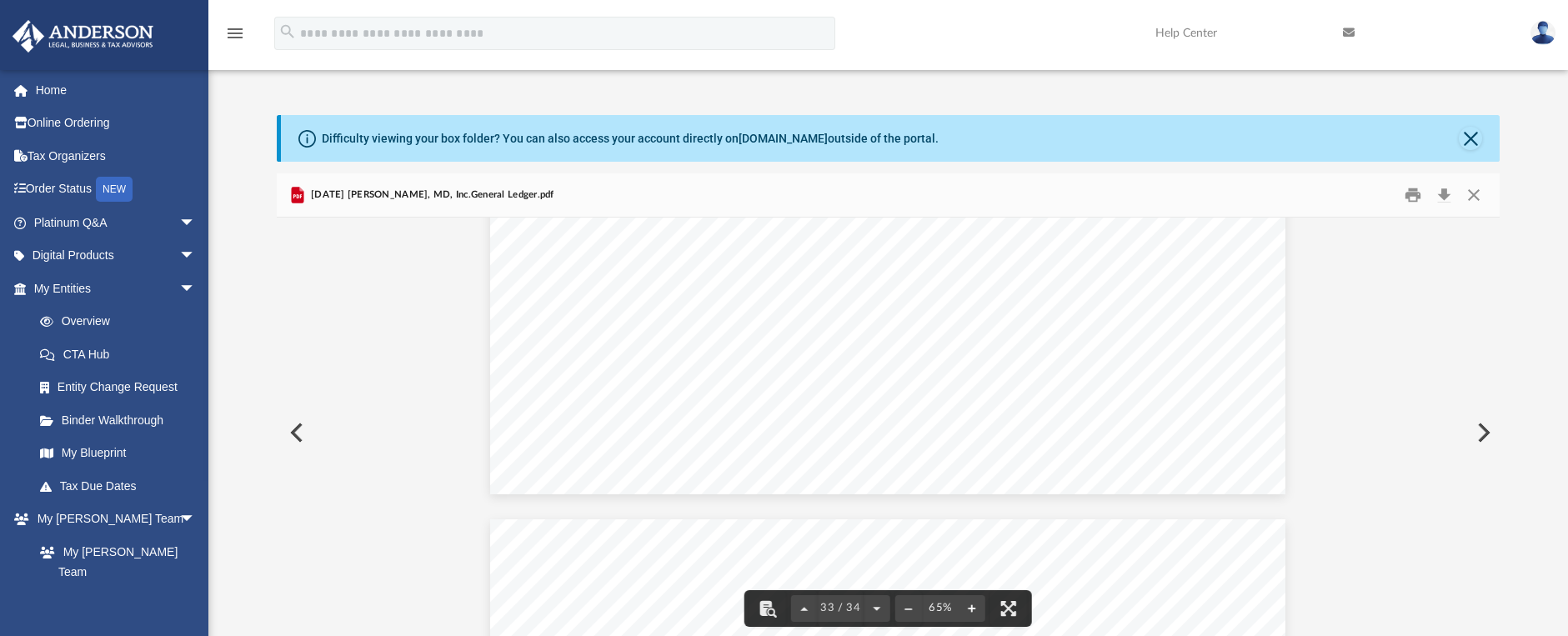
scroll to position [20479, 0]
click at [1477, 198] on button "Close" at bounding box center [1473, 195] width 30 height 26
